Goal: Task Accomplishment & Management: Manage account settings

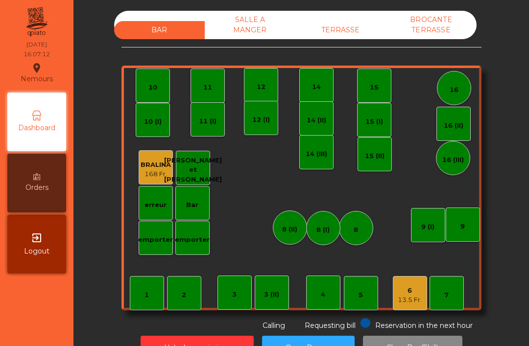
click at [341, 33] on div "TERRASSE" at bounding box center [340, 30] width 91 height 18
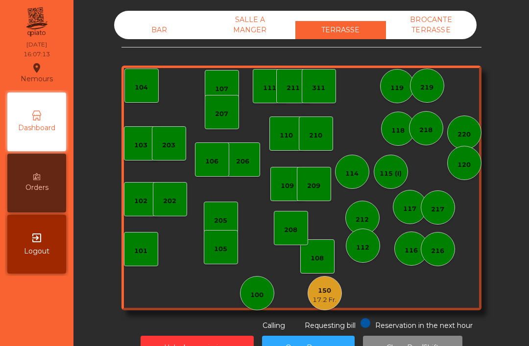
click at [313, 298] on div "17.2 Fr." at bounding box center [325, 300] width 24 height 10
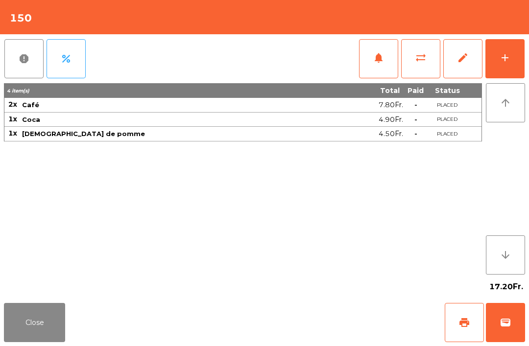
click at [455, 337] on button "print" at bounding box center [464, 322] width 39 height 39
click at [31, 340] on button "Close" at bounding box center [34, 322] width 61 height 39
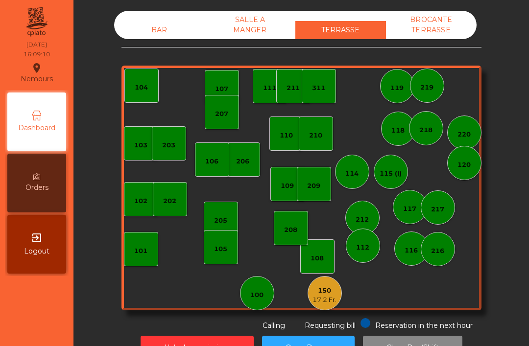
click at [332, 290] on div "150" at bounding box center [325, 291] width 24 height 10
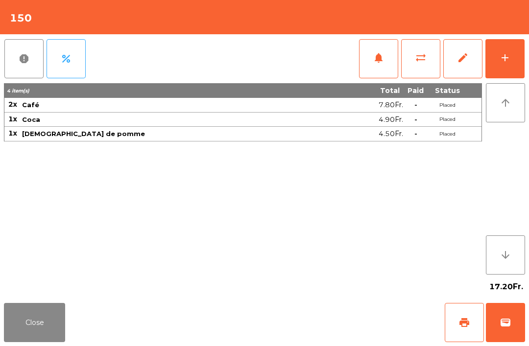
click at [496, 322] on button "wallet" at bounding box center [505, 322] width 39 height 39
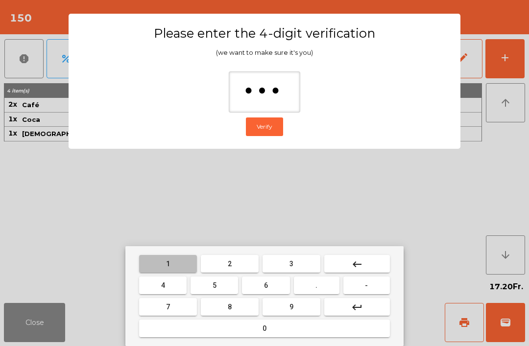
type input "****"
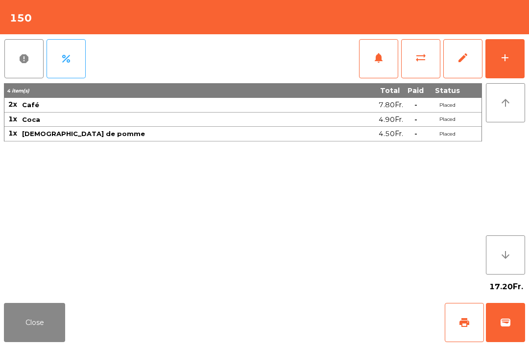
click at [346, 318] on div "Close print wallet" at bounding box center [264, 322] width 529 height 47
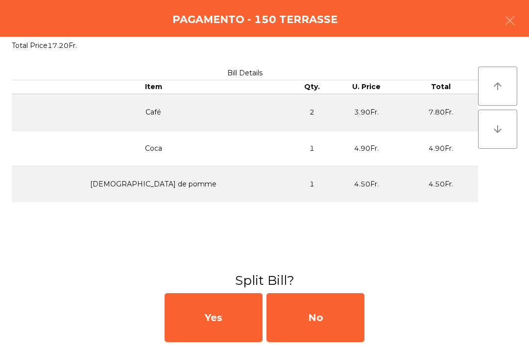
click at [329, 310] on div "No" at bounding box center [315, 317] width 98 height 49
click at [336, 302] on div "No" at bounding box center [315, 317] width 98 height 49
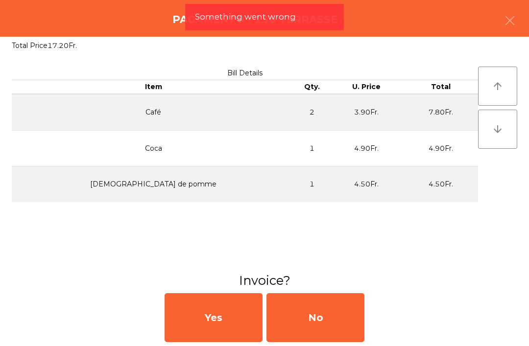
click at [330, 299] on div "No" at bounding box center [315, 317] width 98 height 49
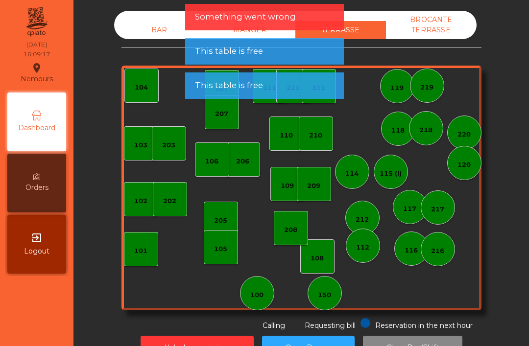
click at [273, 288] on div "100" at bounding box center [257, 293] width 34 height 34
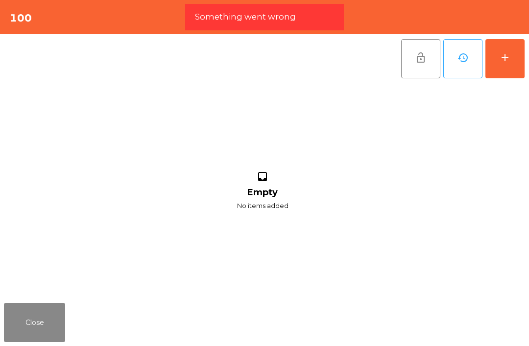
click at [501, 59] on div "add" at bounding box center [505, 58] width 12 height 12
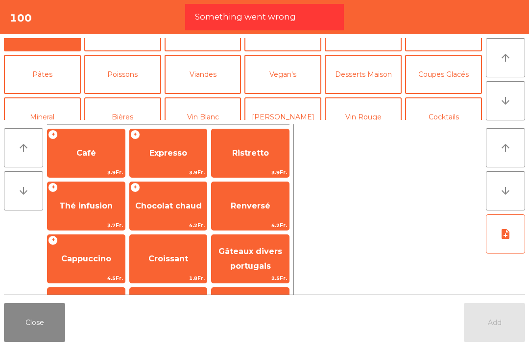
scroll to position [29, 0]
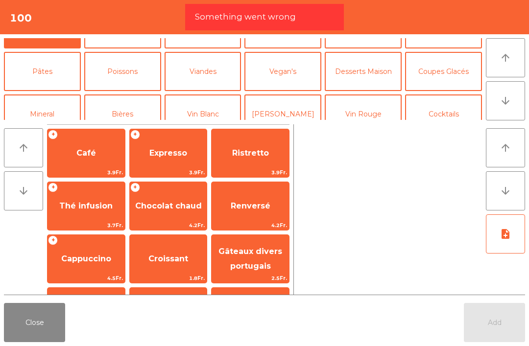
click at [57, 105] on button "Mineral" at bounding box center [42, 114] width 77 height 39
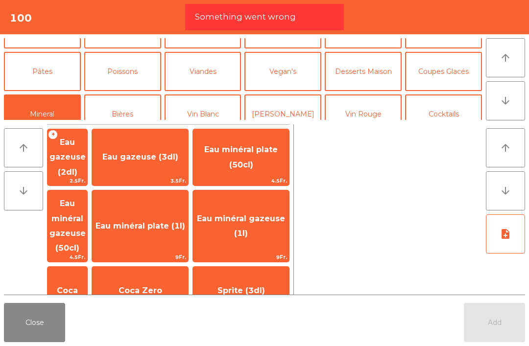
click at [202, 76] on button "Viandes" at bounding box center [203, 71] width 77 height 39
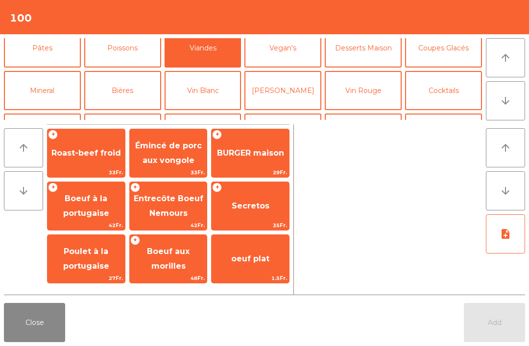
scroll to position [52, 0]
click at [209, 93] on button "Vin Blanc" at bounding box center [203, 91] width 77 height 39
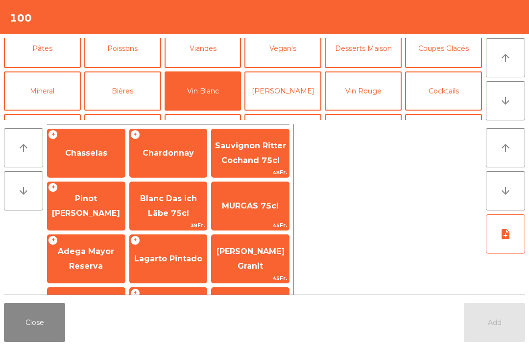
click at [93, 145] on span "Chasselas" at bounding box center [86, 153] width 77 height 26
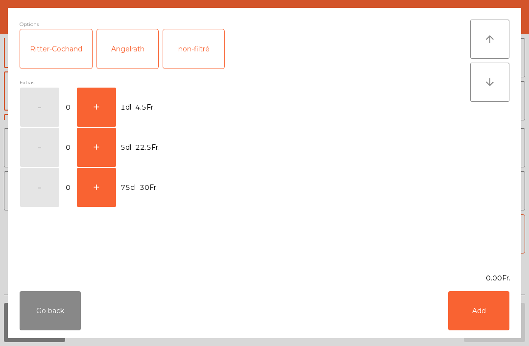
click at [88, 105] on button "+" at bounding box center [96, 107] width 39 height 39
click at [485, 327] on button "Add" at bounding box center [478, 310] width 61 height 39
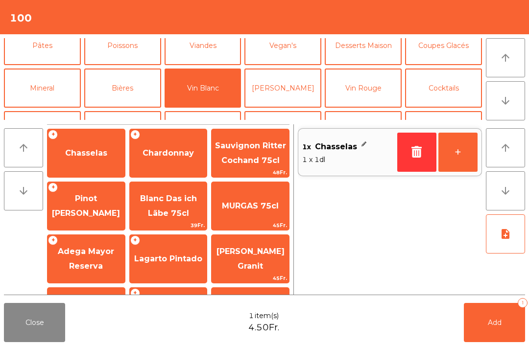
scroll to position [58, 0]
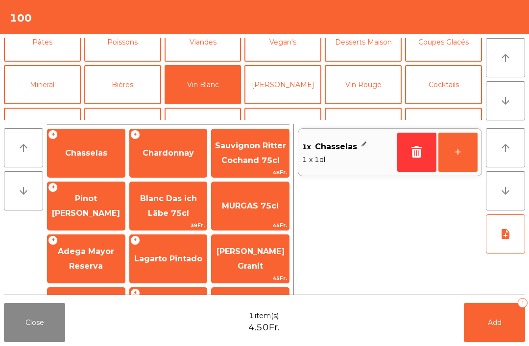
click at [370, 86] on button "Vin Rouge" at bounding box center [363, 84] width 77 height 39
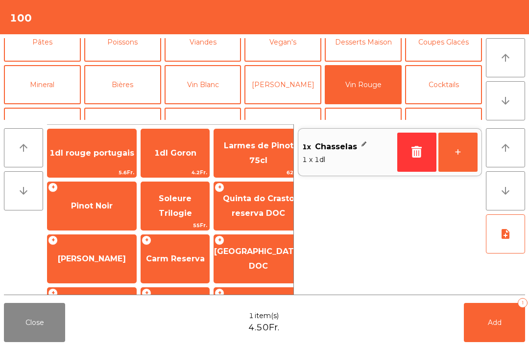
click at [102, 211] on span "Pinot Noir" at bounding box center [92, 206] width 89 height 26
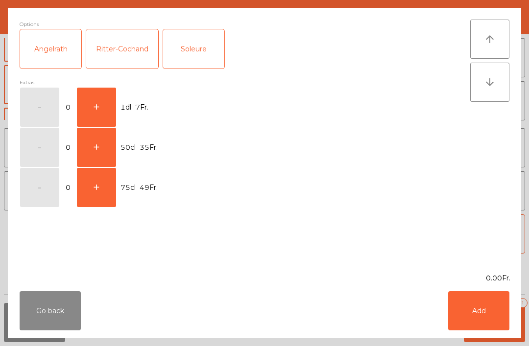
click at [104, 103] on button "+" at bounding box center [96, 107] width 39 height 39
click at [495, 326] on button "Add" at bounding box center [478, 310] width 61 height 39
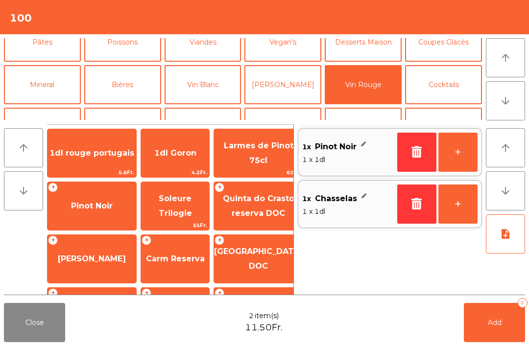
click at [495, 326] on span "Add" at bounding box center [495, 322] width 14 height 9
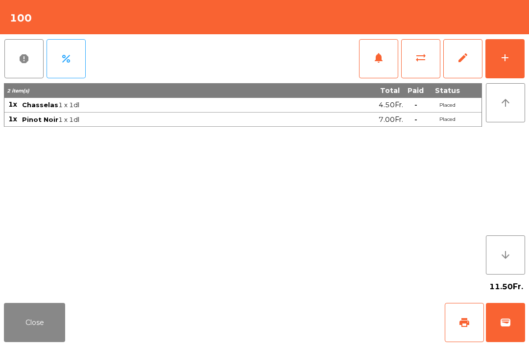
click at [1, 340] on div "Close print wallet" at bounding box center [264, 322] width 529 height 47
click at [80, 316] on div "Close print wallet" at bounding box center [264, 322] width 529 height 47
click at [46, 335] on button "Close" at bounding box center [34, 322] width 61 height 39
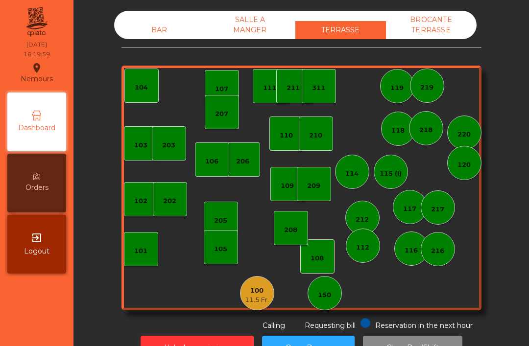
click at [156, 21] on div "BAR" at bounding box center [159, 30] width 91 height 18
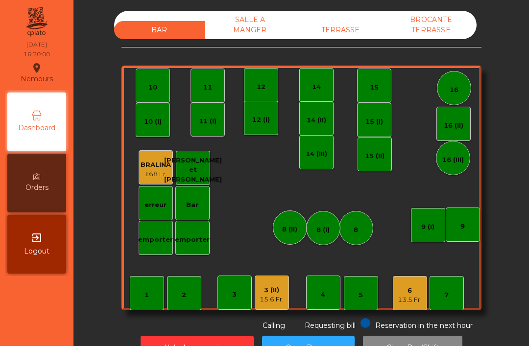
click at [413, 291] on div "6" at bounding box center [410, 291] width 24 height 10
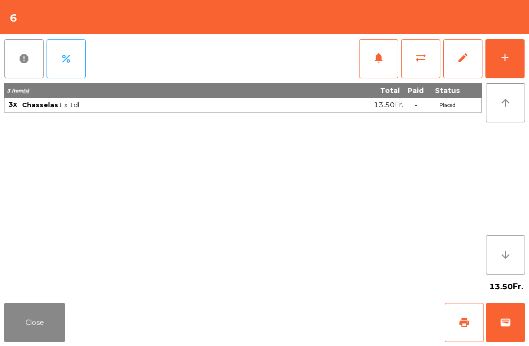
click at [463, 318] on span "print" at bounding box center [465, 323] width 12 height 12
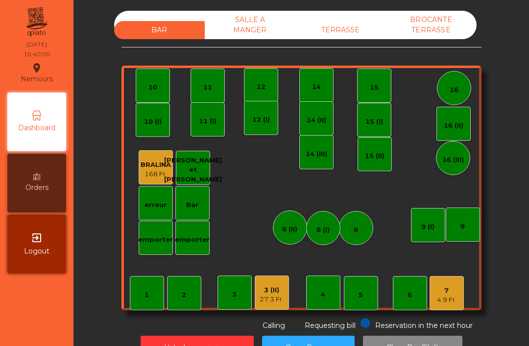
click at [352, 29] on div "TERRASSE" at bounding box center [340, 30] width 91 height 18
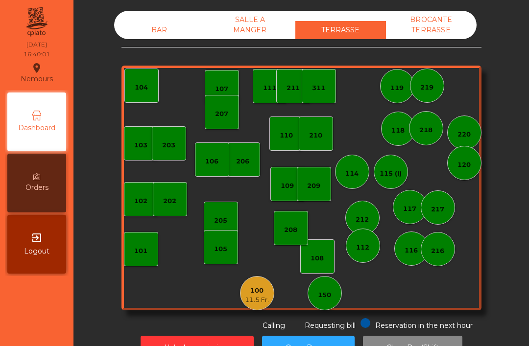
click at [240, 302] on div "103 102 101 202 206 104 205 108 105 107 100 11.5 Fr. 150 110 207 203 208 116 21…" at bounding box center [301, 188] width 360 height 245
click at [259, 298] on div "11.5 Fr." at bounding box center [257, 300] width 24 height 10
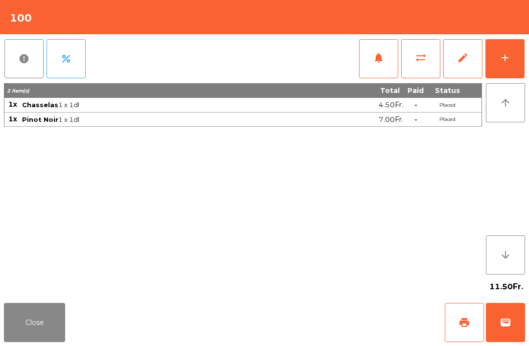
click at [502, 312] on button "wallet" at bounding box center [505, 322] width 39 height 39
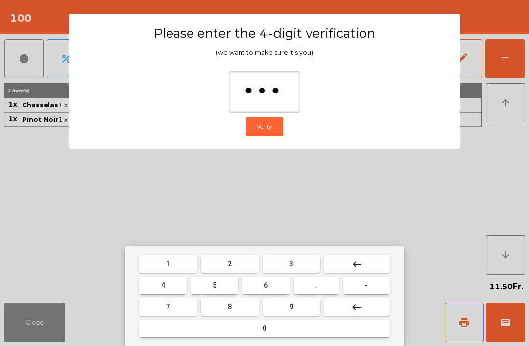
type input "****"
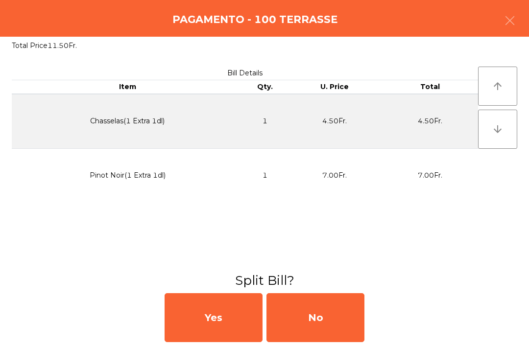
click at [307, 317] on div "No" at bounding box center [315, 317] width 98 height 49
click at [323, 320] on div "MB" at bounding box center [315, 317] width 98 height 49
click at [336, 318] on div "No" at bounding box center [315, 317] width 98 height 49
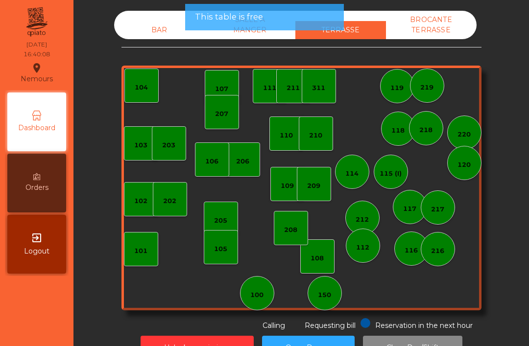
click at [156, 29] on div "BAR" at bounding box center [159, 30] width 91 height 18
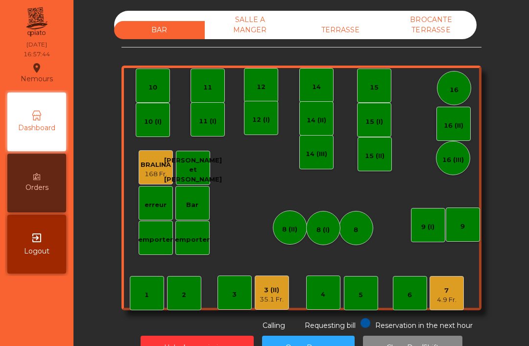
click at [273, 298] on div "35.1 Fr." at bounding box center [272, 300] width 24 height 10
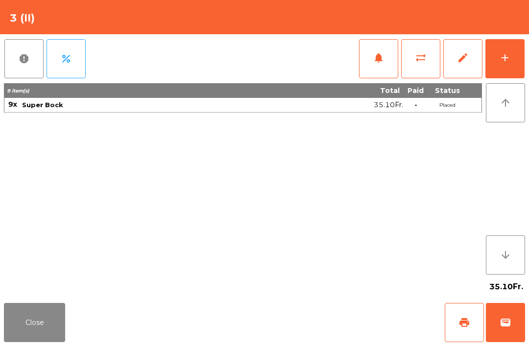
click at [453, 338] on button "print" at bounding box center [464, 322] width 39 height 39
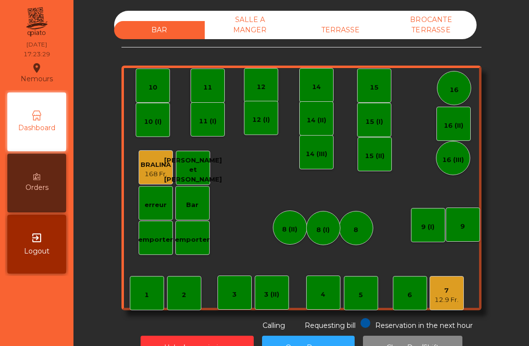
click at [454, 310] on div "7 12.9 Fr." at bounding box center [447, 293] width 34 height 34
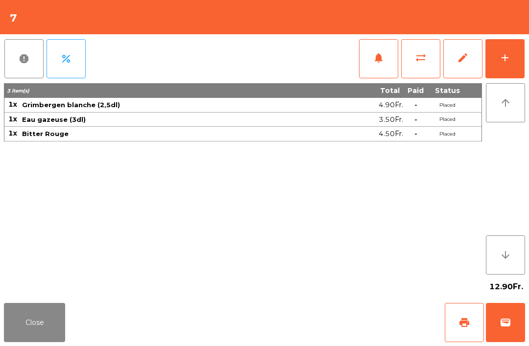
click at [455, 327] on button "print" at bounding box center [464, 322] width 39 height 39
